Goal: Navigation & Orientation: Go to known website

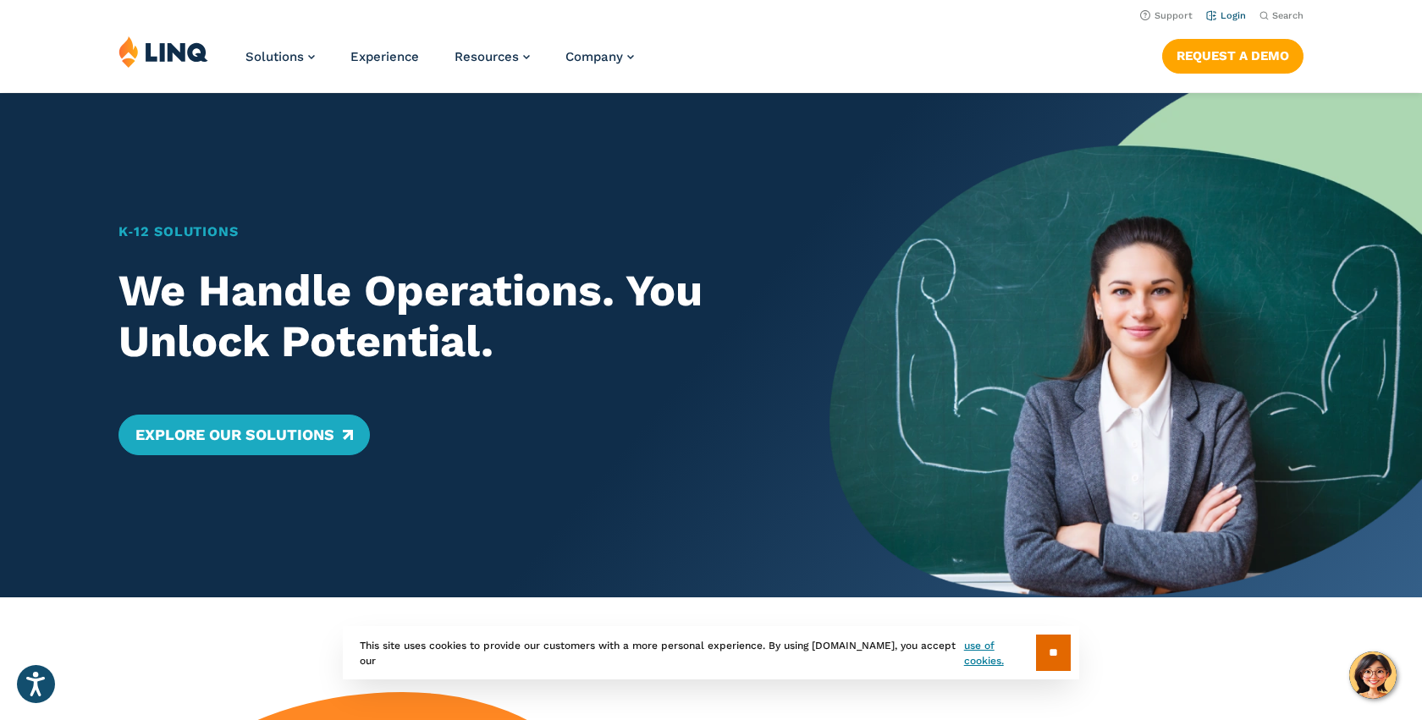
click at [1234, 18] on link "Login" at bounding box center [1226, 15] width 40 height 11
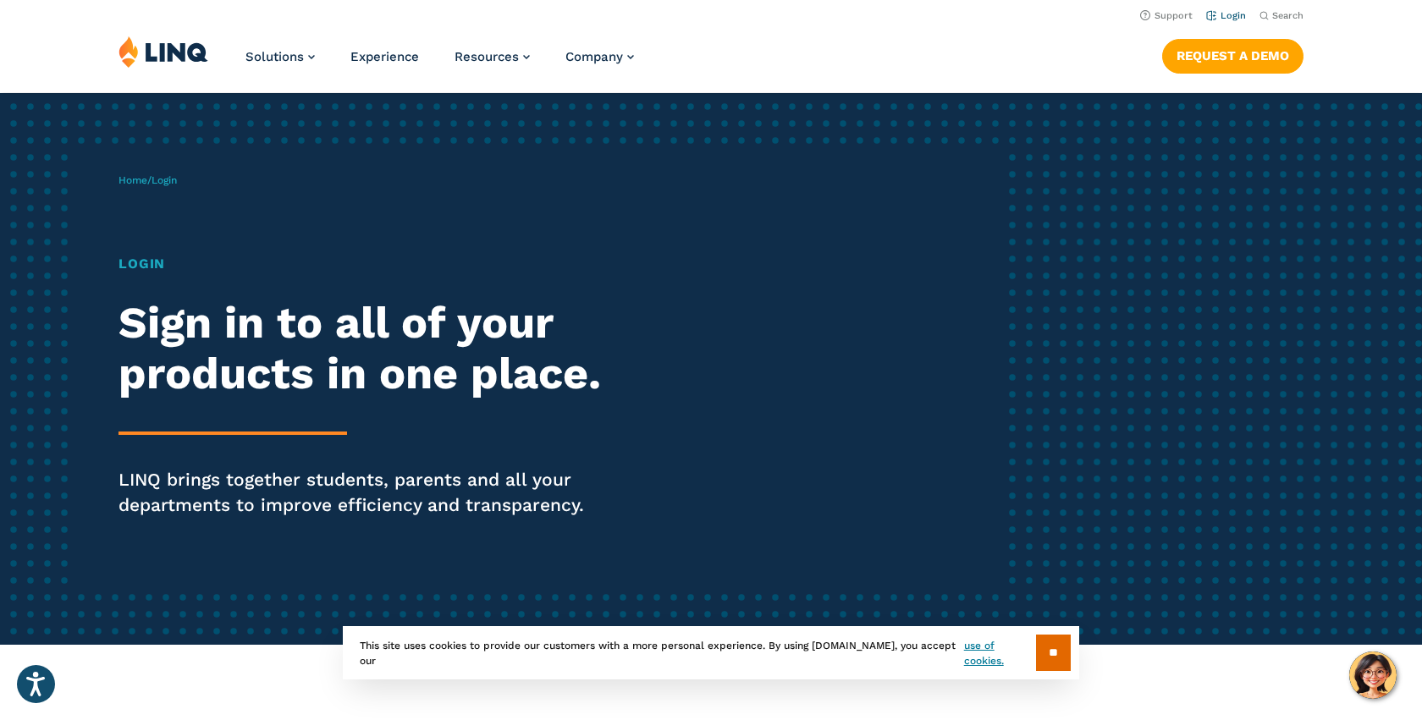
click at [1241, 20] on link "Login" at bounding box center [1226, 15] width 40 height 11
